Goal: Navigation & Orientation: Find specific page/section

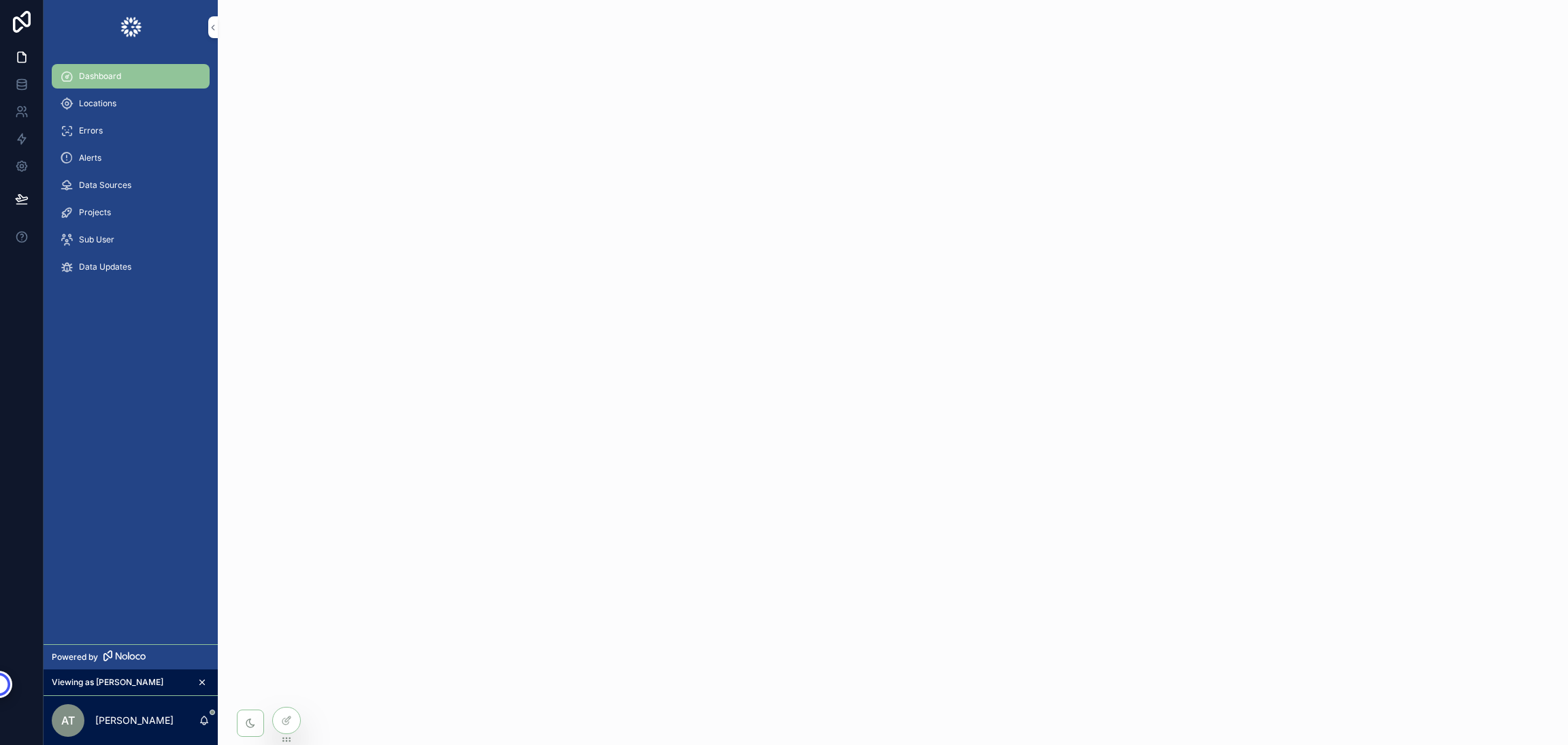
click at [169, 83] on div "Dashboard" at bounding box center [131, 76] width 142 height 22
click at [91, 100] on span "Locations" at bounding box center [98, 103] width 38 height 11
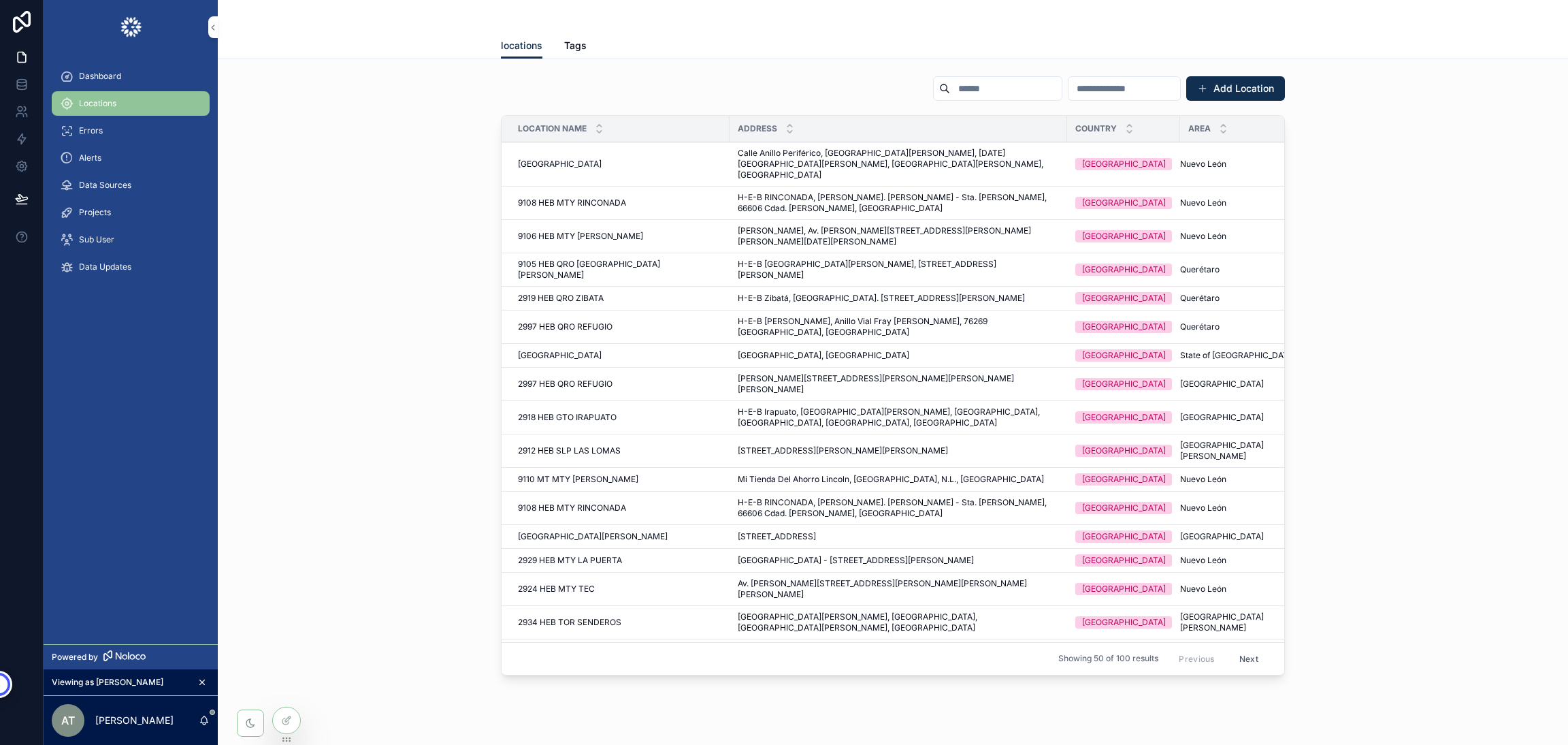
click at [97, 69] on div "Dashboard" at bounding box center [131, 76] width 142 height 22
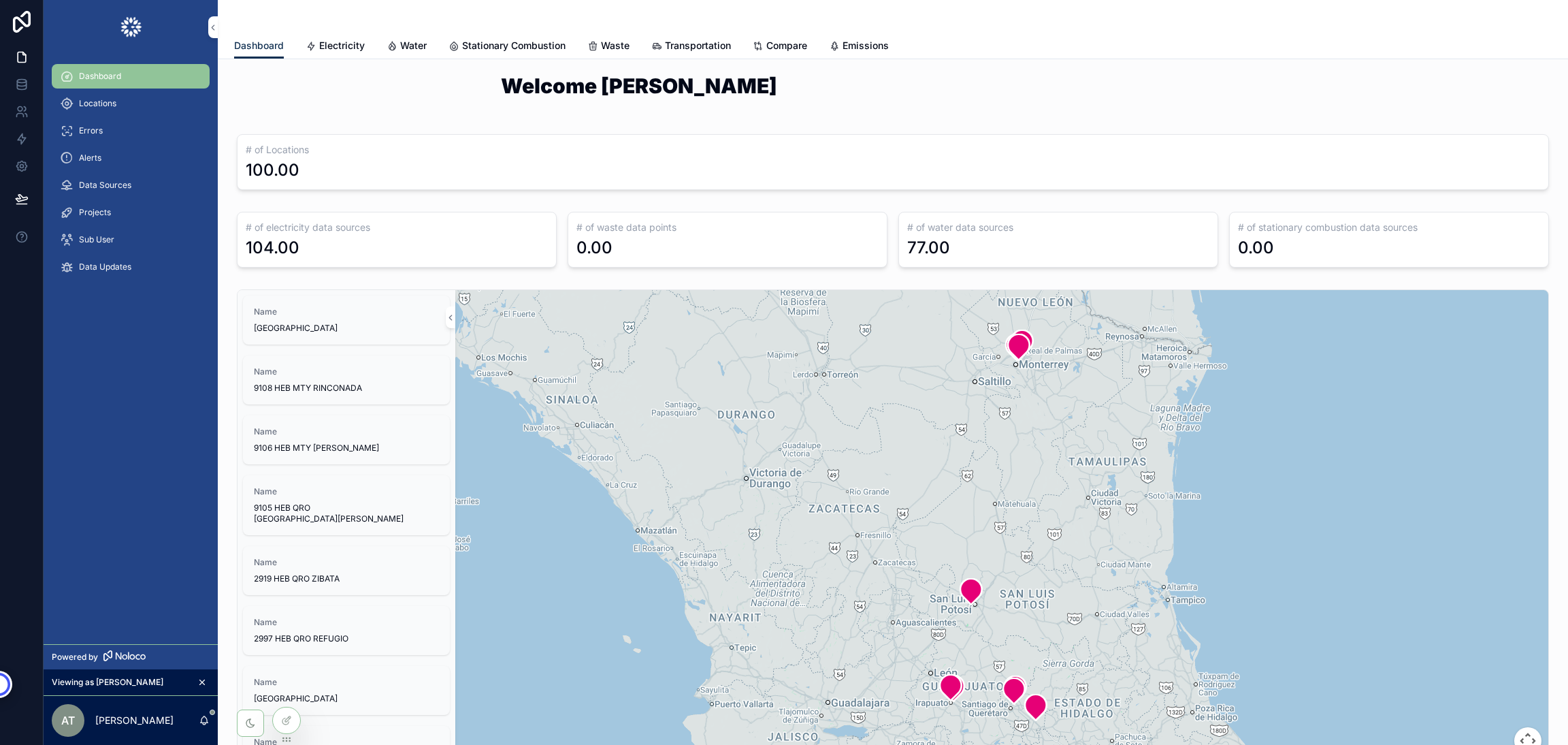
click at [337, 47] on span "Electricity" at bounding box center [341, 45] width 46 height 13
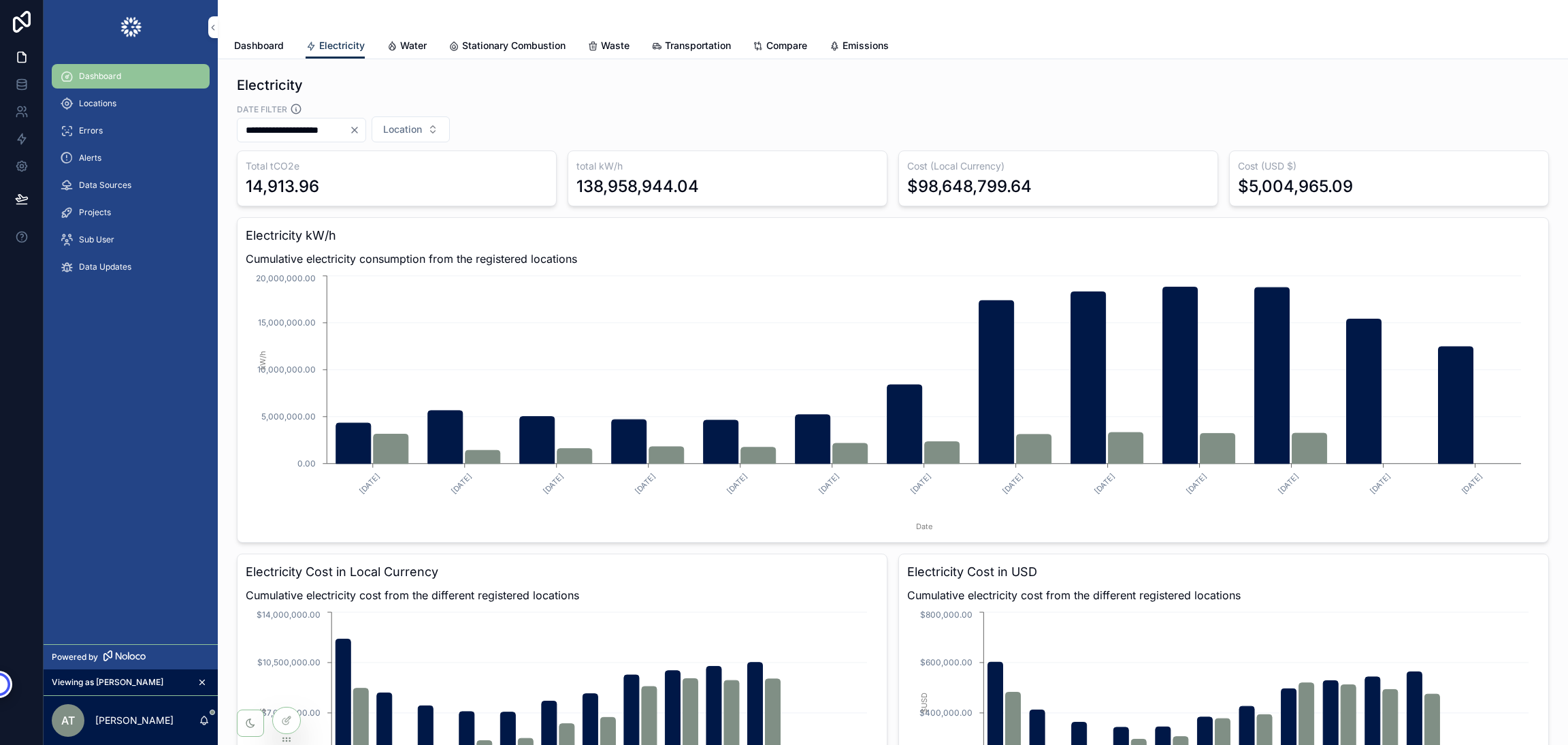
click at [414, 45] on span "Water" at bounding box center [414, 45] width 27 height 13
